Goal: Transaction & Acquisition: Purchase product/service

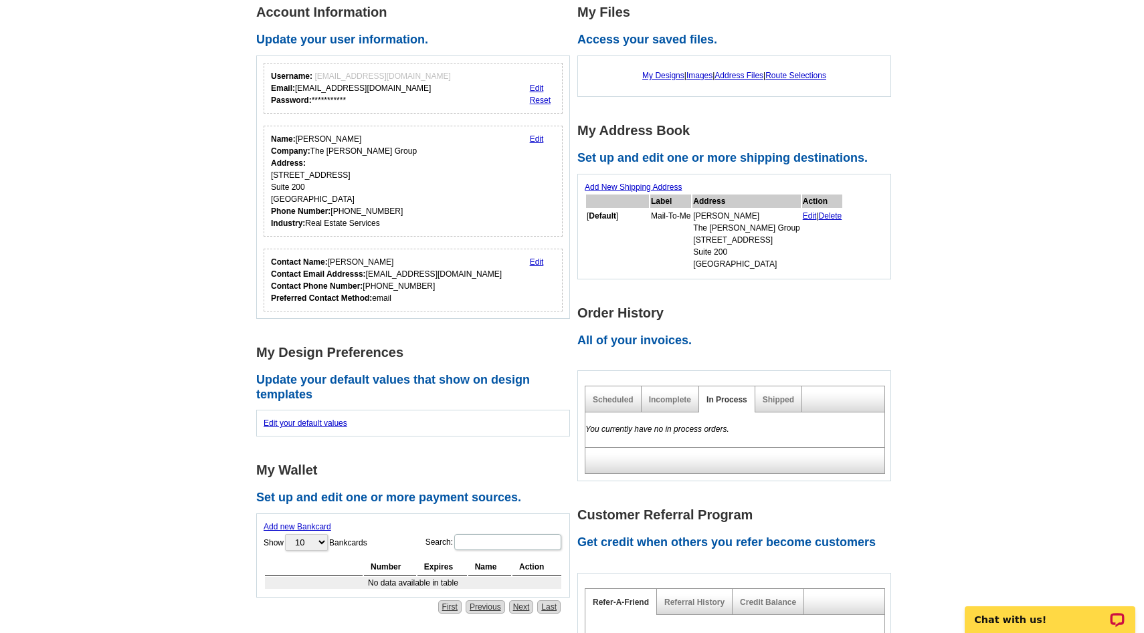
scroll to position [207, 0]
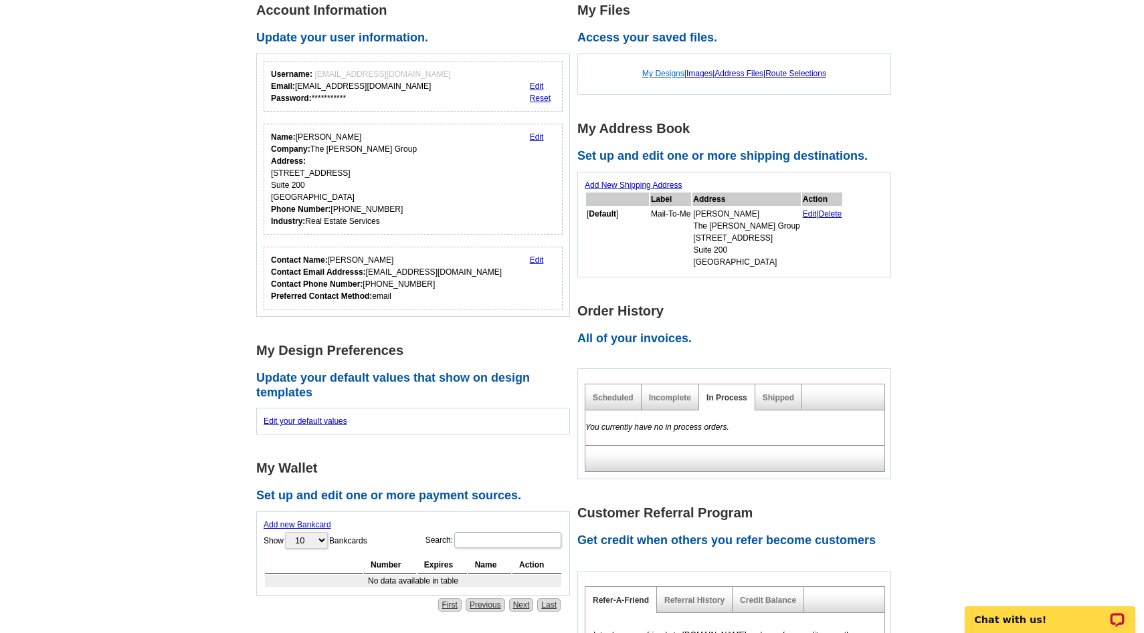
click at [660, 70] on link "My Designs" at bounding box center [663, 73] width 42 height 9
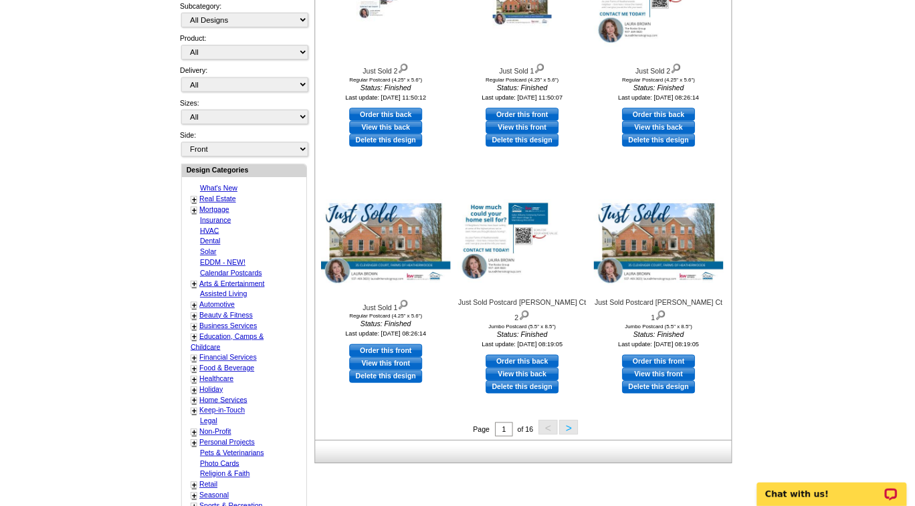
scroll to position [318, 0]
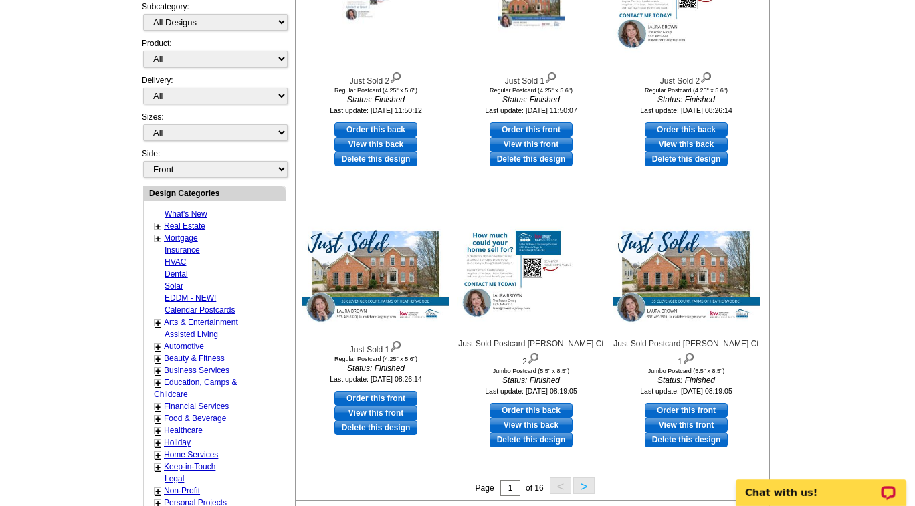
click at [589, 485] on button ">" at bounding box center [583, 486] width 21 height 17
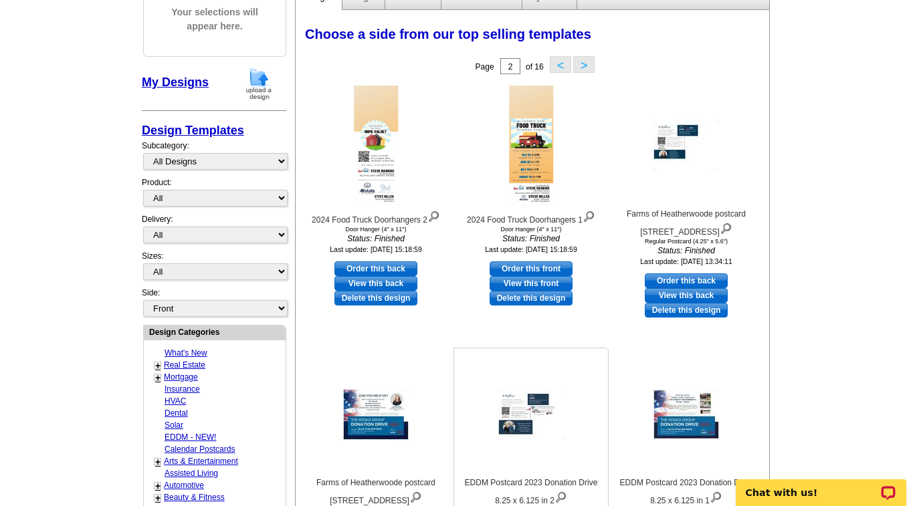
scroll to position [0, 0]
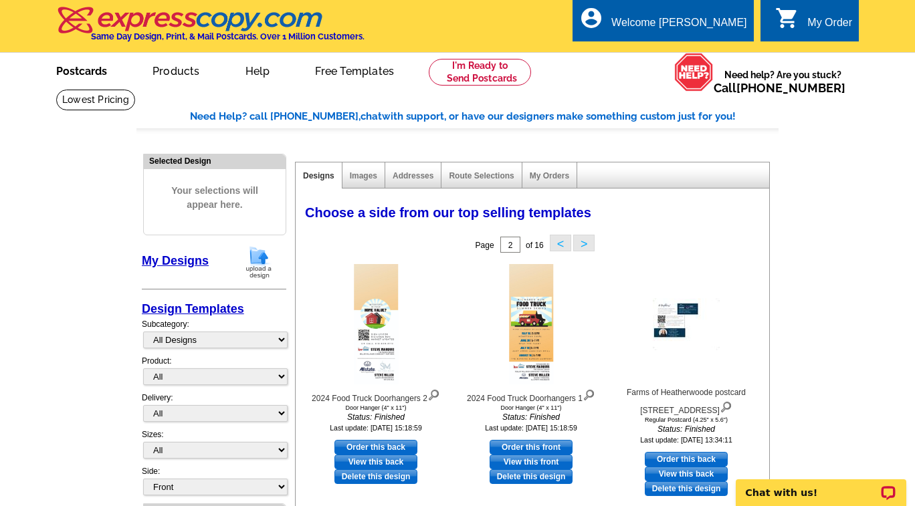
click at [74, 72] on link "Postcards" at bounding box center [82, 69] width 94 height 31
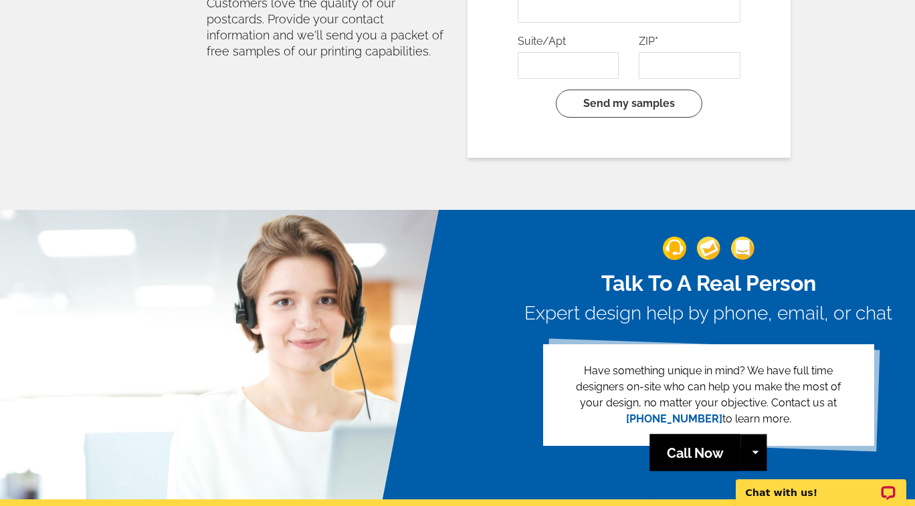
scroll to position [3005, 0]
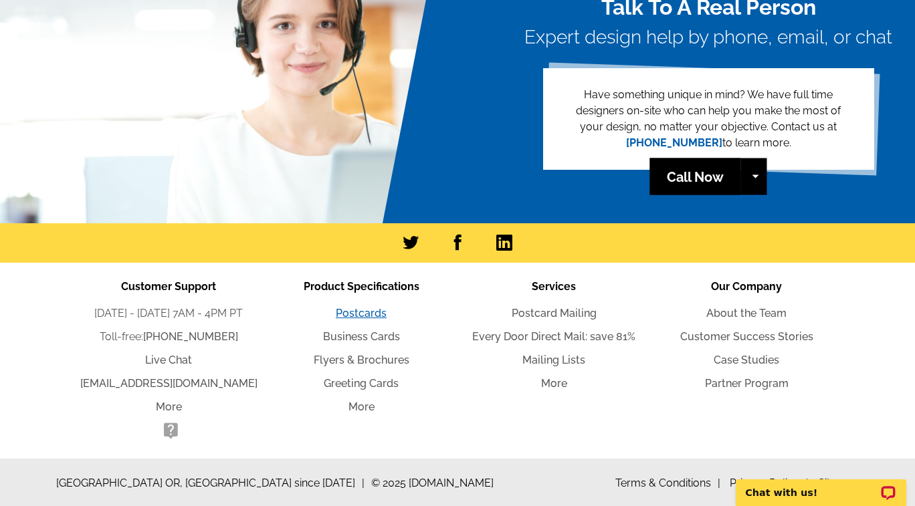
click at [362, 316] on link "Postcards" at bounding box center [361, 313] width 51 height 13
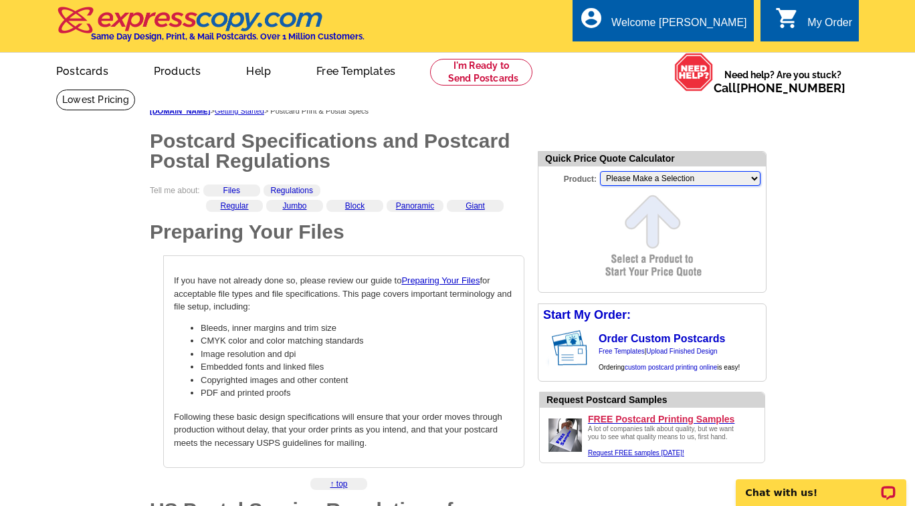
click at [647, 181] on select "Please Make a Selection Jumbo Postcard (5.5" x 8.5") Regular Postcard (4.25" x …" at bounding box center [680, 178] width 161 height 15
select select "14"
click at [600, 171] on select "Please Make a Selection Jumbo Postcard (5.5" x 8.5") Regular Postcard (4.25" x …" at bounding box center [680, 178] width 161 height 15
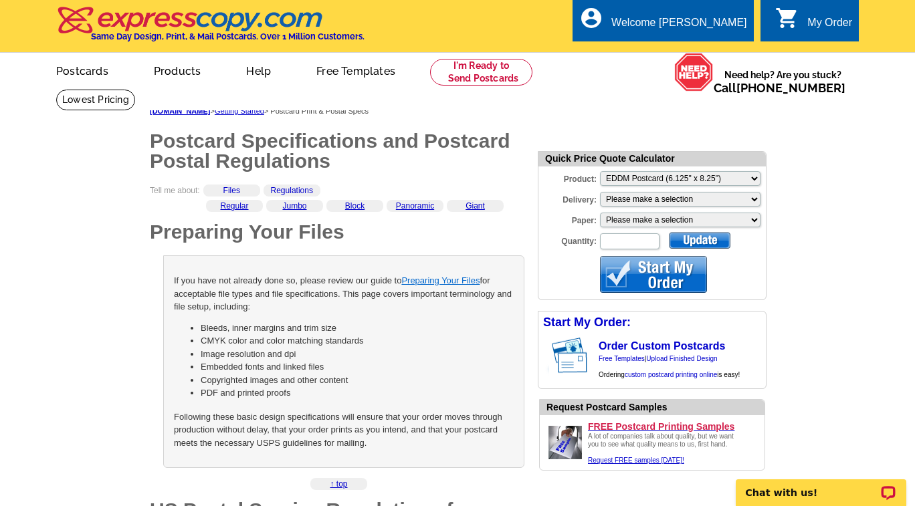
click at [441, 280] on link "Preparing Your Files" at bounding box center [440, 281] width 78 height 10
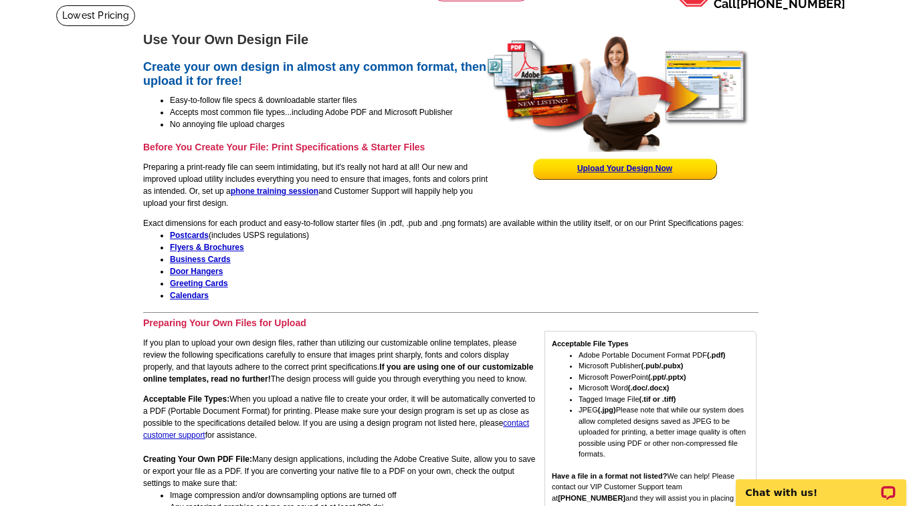
scroll to position [91, 0]
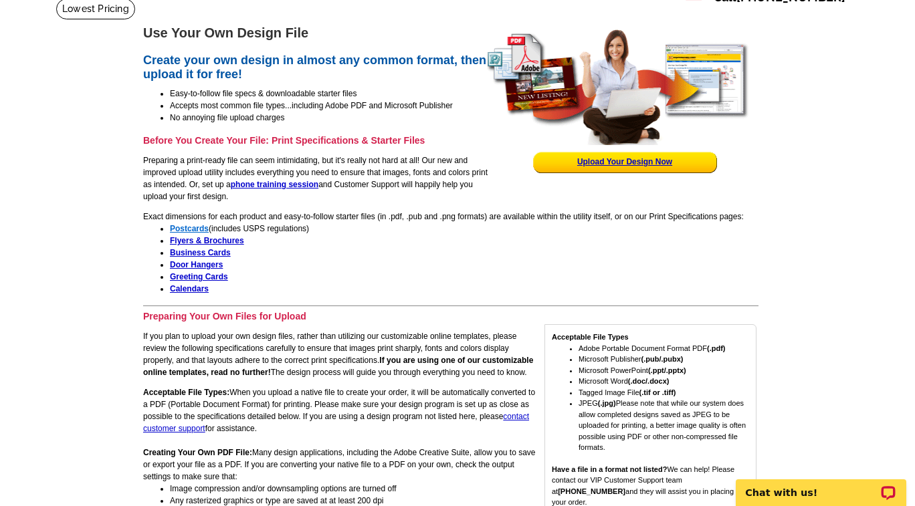
click at [197, 225] on strong "Postcards" at bounding box center [189, 228] width 39 height 9
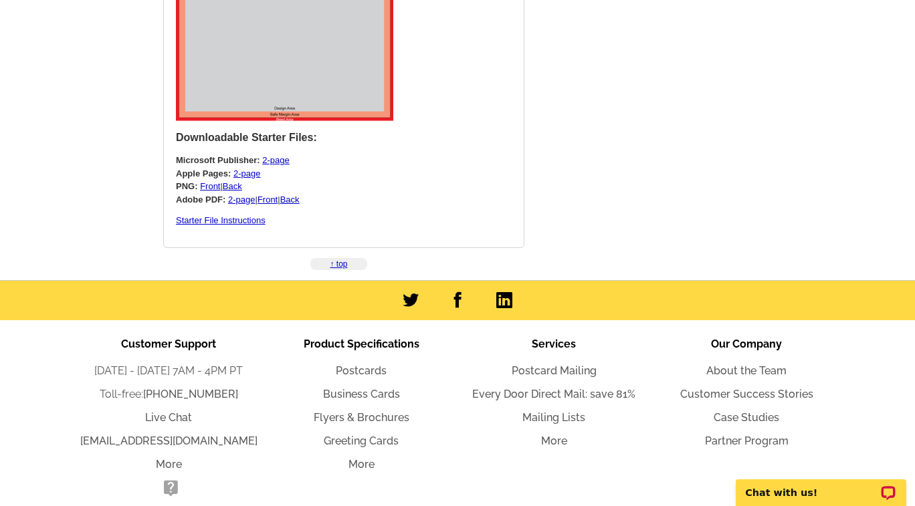
scroll to position [3732, 0]
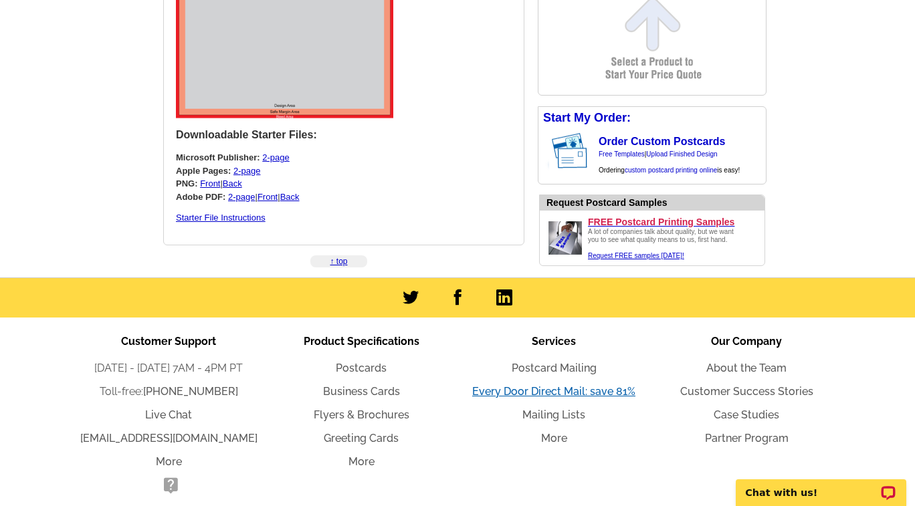
click at [488, 392] on link "Every Door Direct Mail: save 81%" at bounding box center [553, 391] width 163 height 13
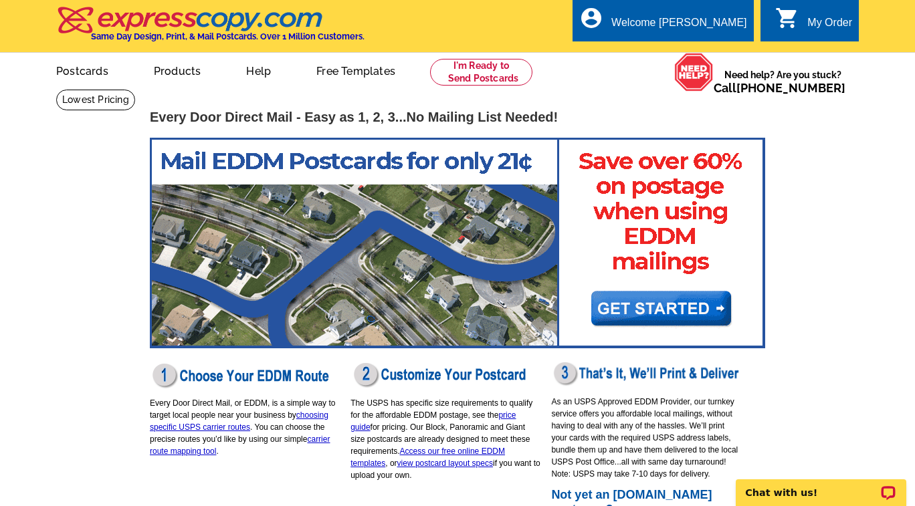
click at [639, 302] on img at bounding box center [457, 243] width 615 height 211
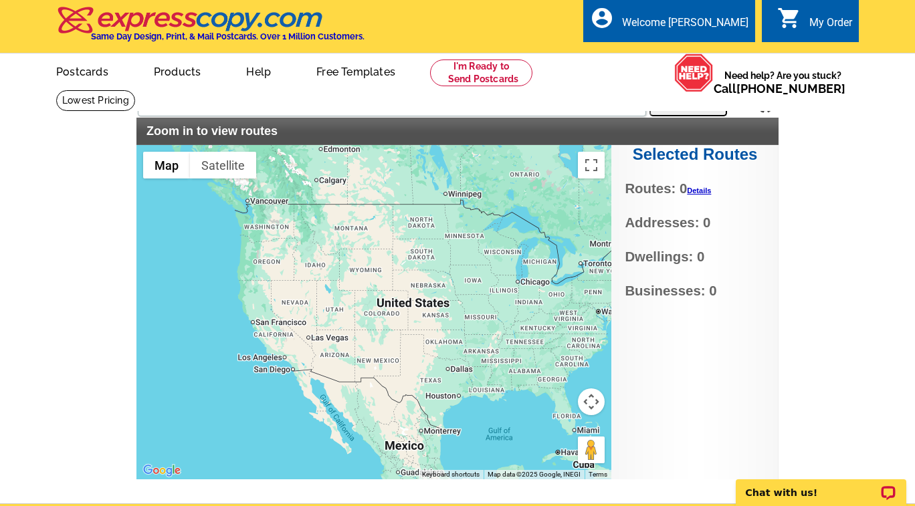
click at [556, 292] on div at bounding box center [373, 312] width 475 height 334
click at [415, 108] on input "text" at bounding box center [392, 104] width 508 height 24
type input "45066"
click at [690, 108] on button "Search" at bounding box center [688, 103] width 78 height 27
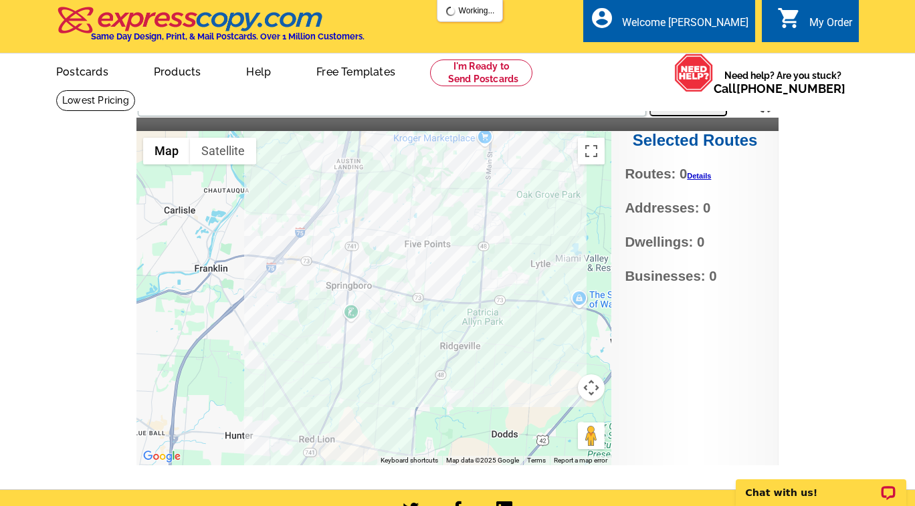
click at [588, 390] on button "Map camera controls" at bounding box center [591, 388] width 27 height 27
click at [561, 352] on button "Zoom in" at bounding box center [557, 354] width 27 height 27
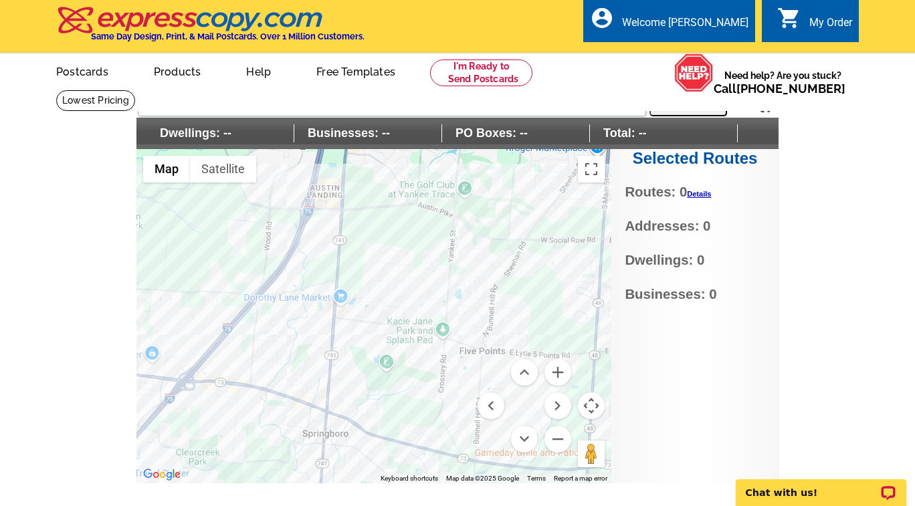
drag, startPoint x: 446, startPoint y: 276, endPoint x: 449, endPoint y: 421, distance: 145.2
click at [449, 421] on div at bounding box center [373, 316] width 475 height 334
click at [557, 369] on button "Zoom in" at bounding box center [557, 372] width 27 height 27
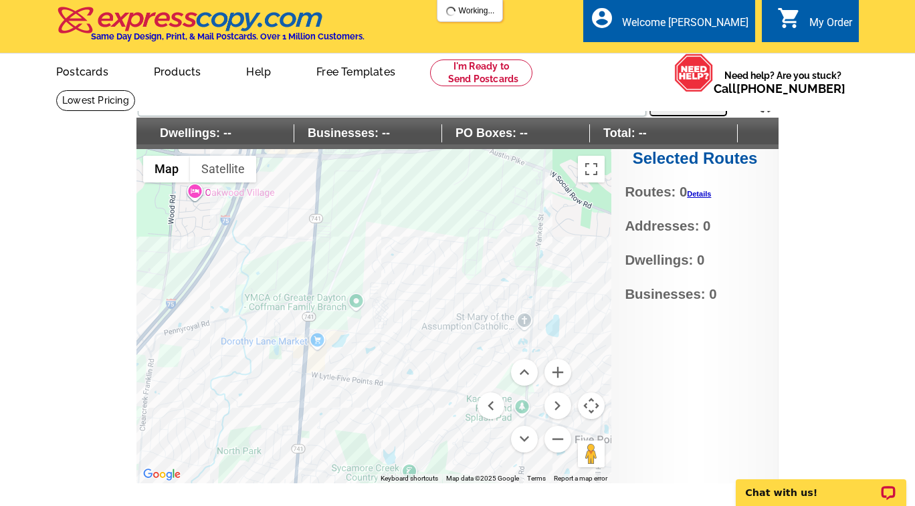
drag, startPoint x: 416, startPoint y: 377, endPoint x: 423, endPoint y: 449, distance: 71.9
click at [423, 449] on div at bounding box center [373, 316] width 475 height 334
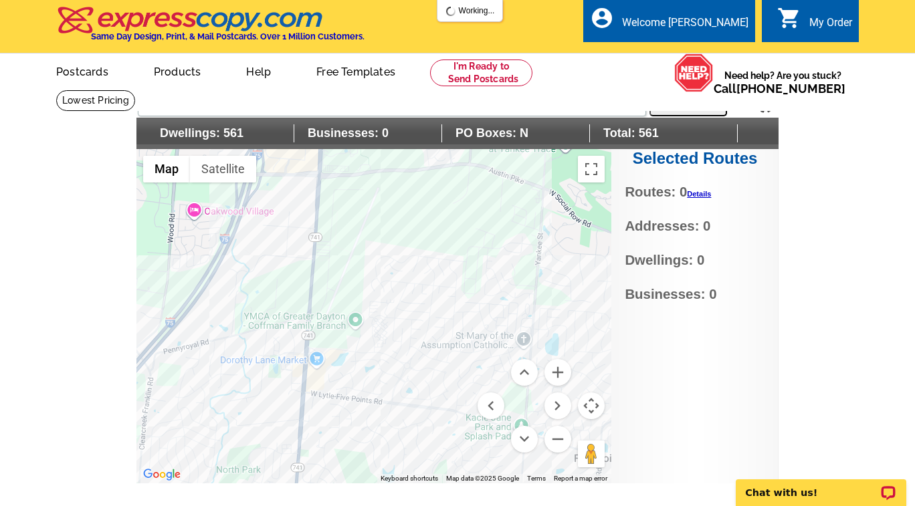
click at [381, 373] on div at bounding box center [373, 316] width 475 height 334
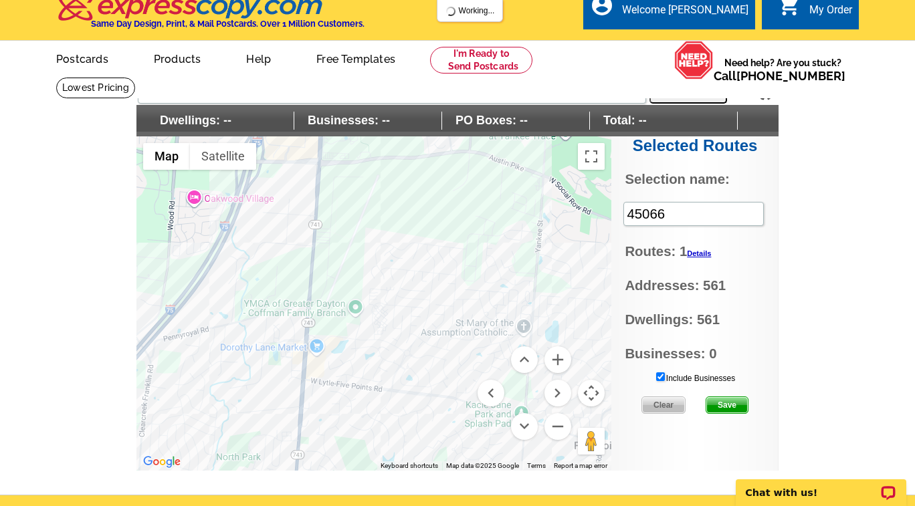
scroll to position [16, 0]
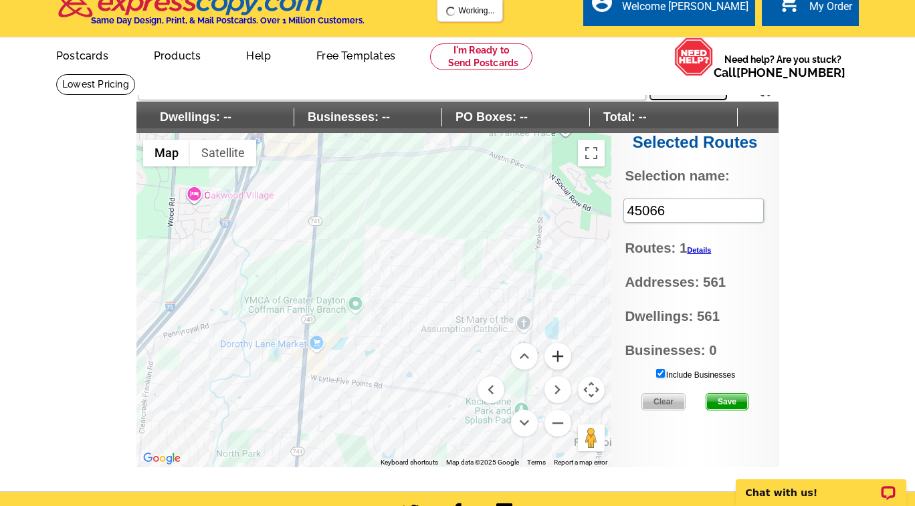
click at [564, 357] on button "Zoom in" at bounding box center [557, 356] width 27 height 27
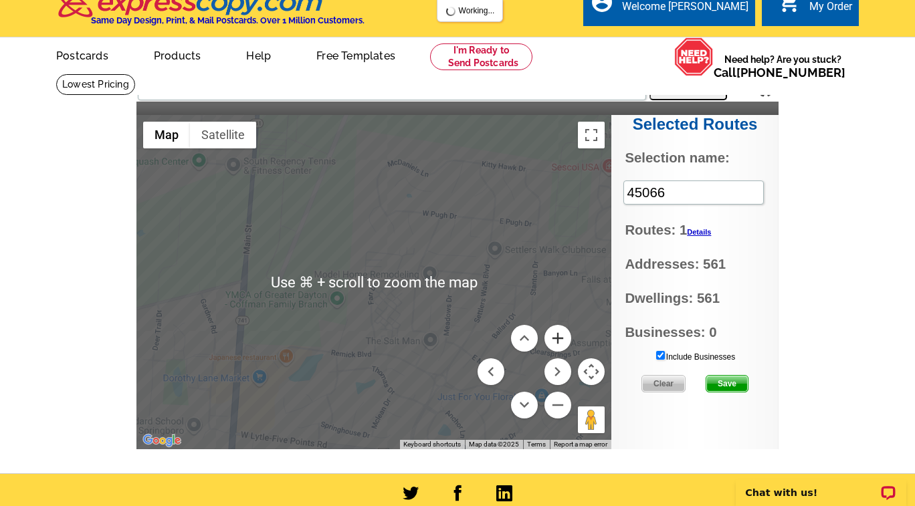
scroll to position [18, 0]
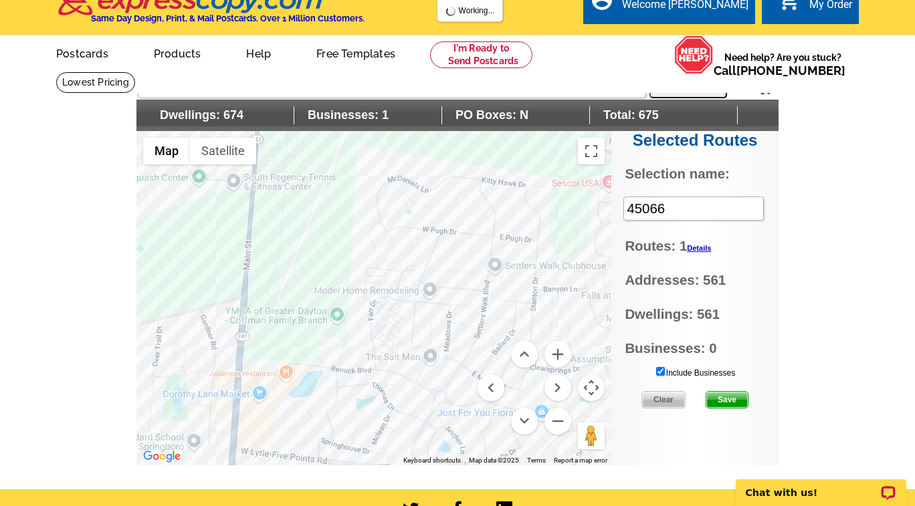
click at [492, 245] on div at bounding box center [373, 298] width 475 height 334
click at [660, 372] on input "Include Businesses" at bounding box center [660, 371] width 9 height 9
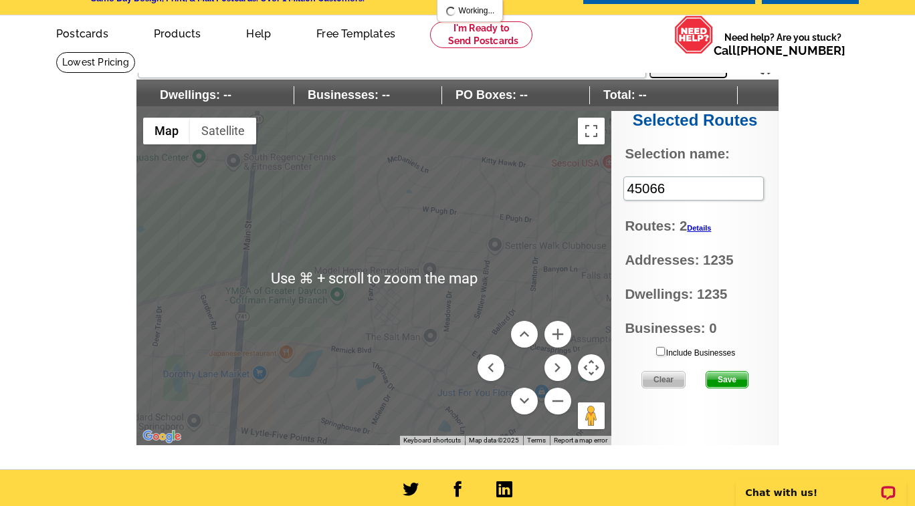
scroll to position [35, 0]
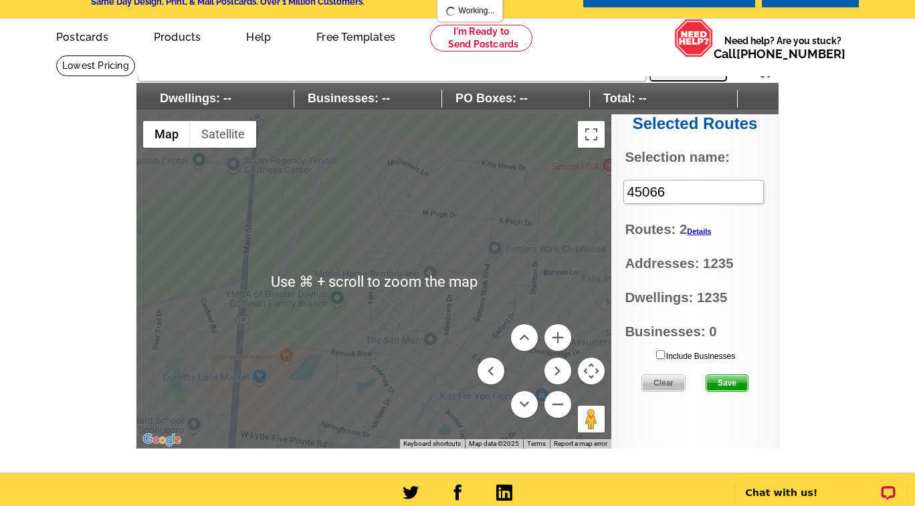
click at [728, 383] on span "Save" at bounding box center [726, 383] width 41 height 16
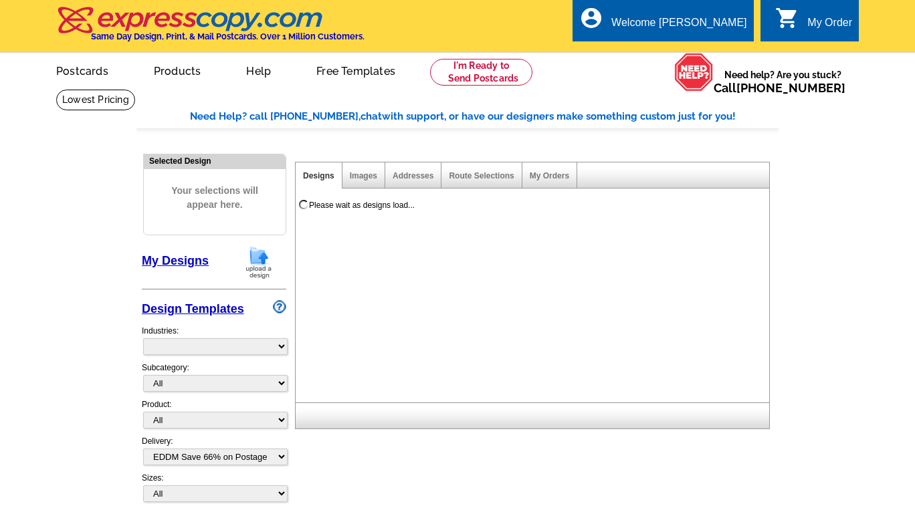
select select "4"
select select "785"
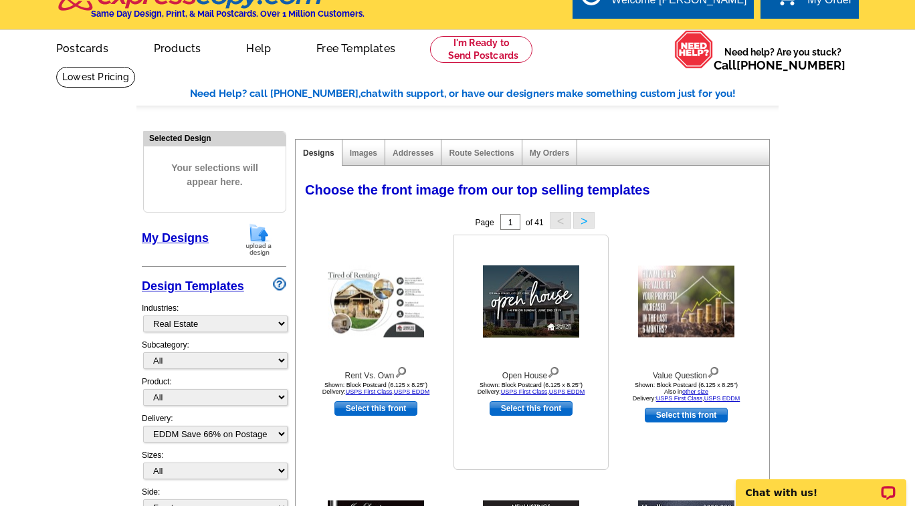
scroll to position [22, 0]
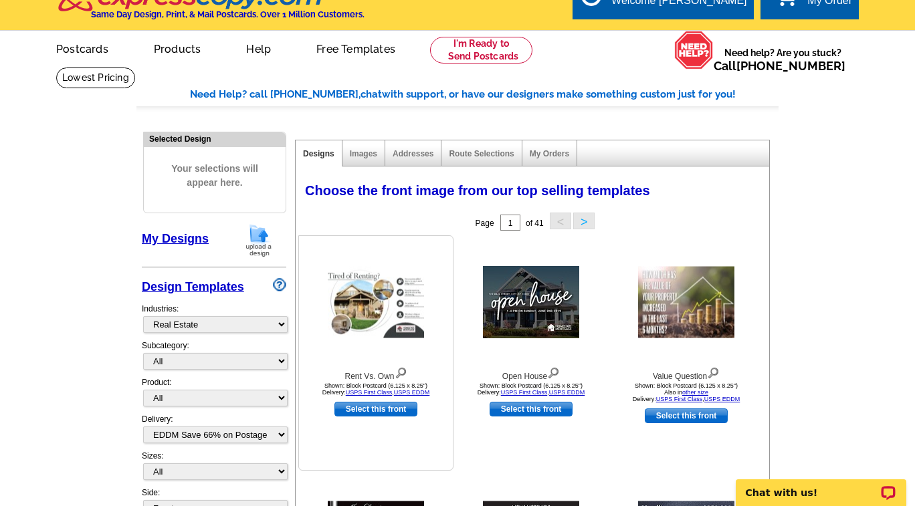
click at [381, 407] on link "Select this front" at bounding box center [375, 409] width 83 height 15
select select "14"
select select "back"
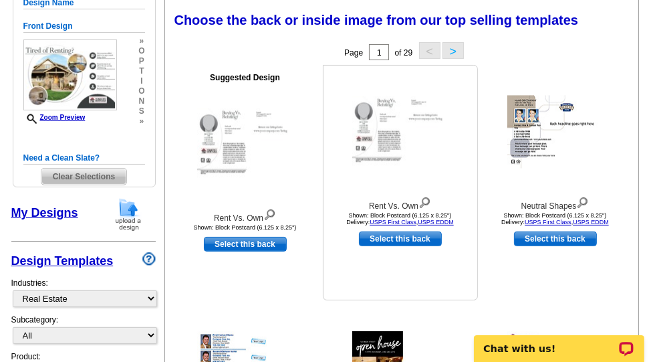
scroll to position [191, 0]
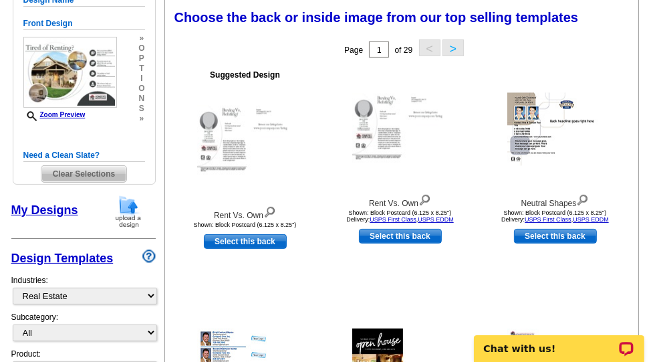
click at [134, 206] on img at bounding box center [128, 212] width 35 height 34
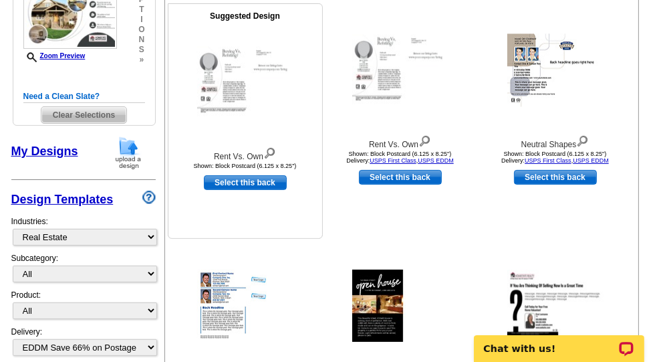
scroll to position [306, 0]
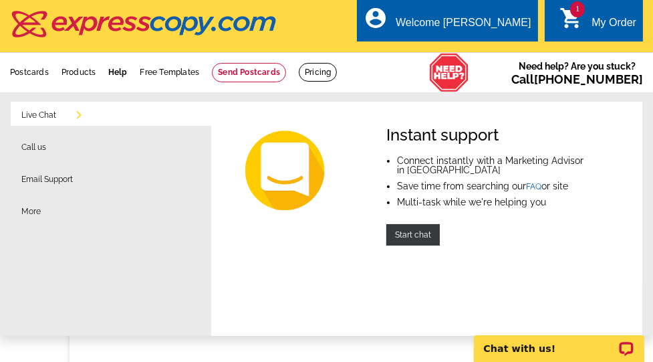
click at [114, 73] on link "Help" at bounding box center [117, 72] width 19 height 9
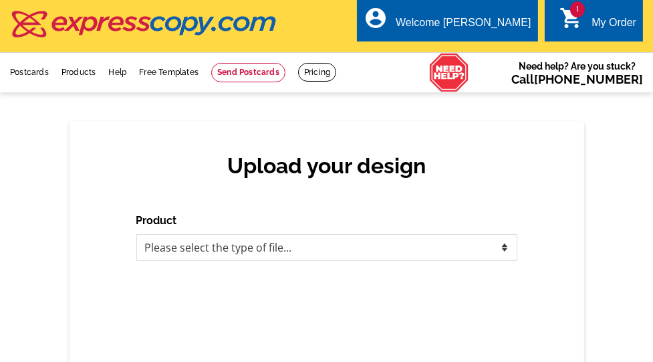
click at [114, 73] on link "Help" at bounding box center [117, 72] width 18 height 9
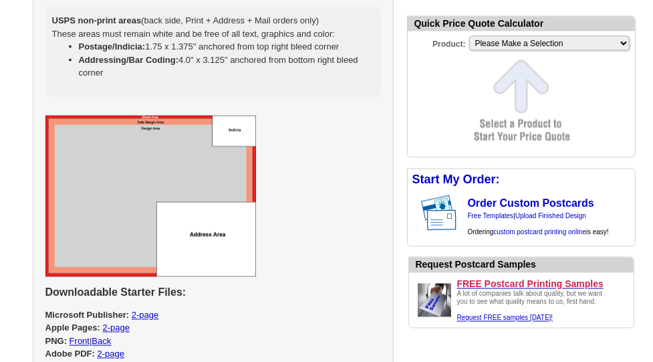
scroll to position [2198, 0]
